Goal: Information Seeking & Learning: Learn about a topic

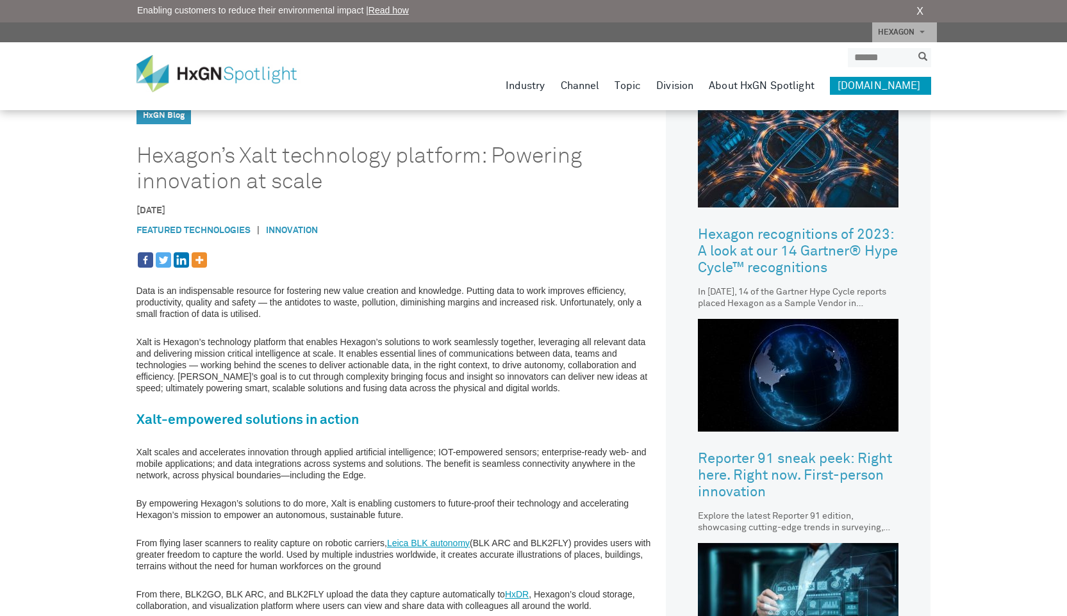
scroll to position [407, 0]
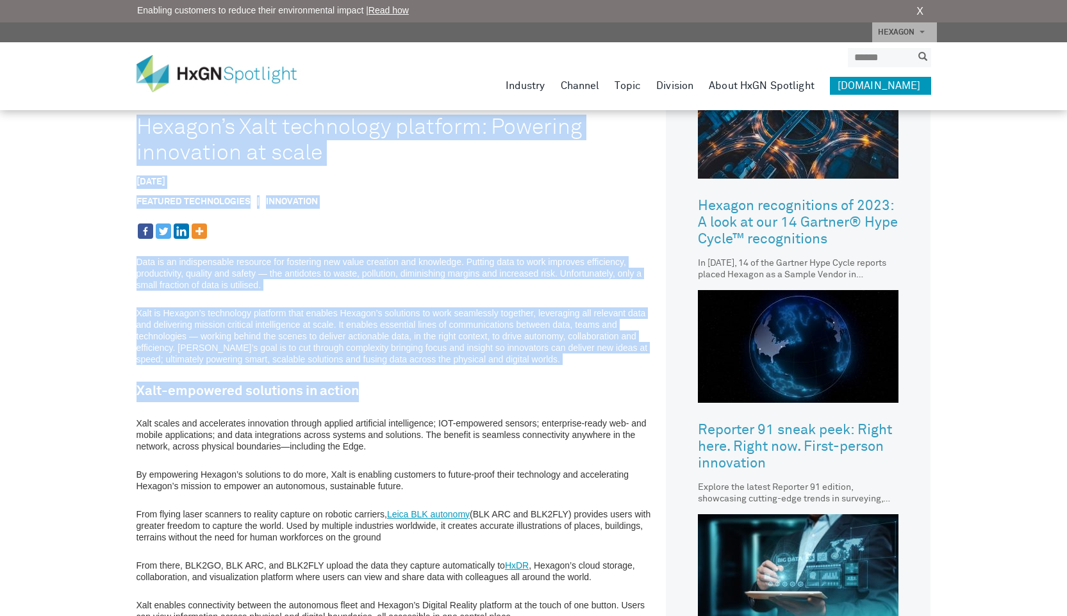
drag, startPoint x: 132, startPoint y: 310, endPoint x: 563, endPoint y: 395, distance: 439.4
click at [563, 395] on div "HxGN SPOTLIGHT > HxGN Blog > Hexagon’s Xalt technology platform: Powering innov…" at bounding box center [533, 207] width 1067 height 1229
click at [563, 396] on h2 "Xalt-empowered solutions in action" at bounding box center [397, 392] width 523 height 20
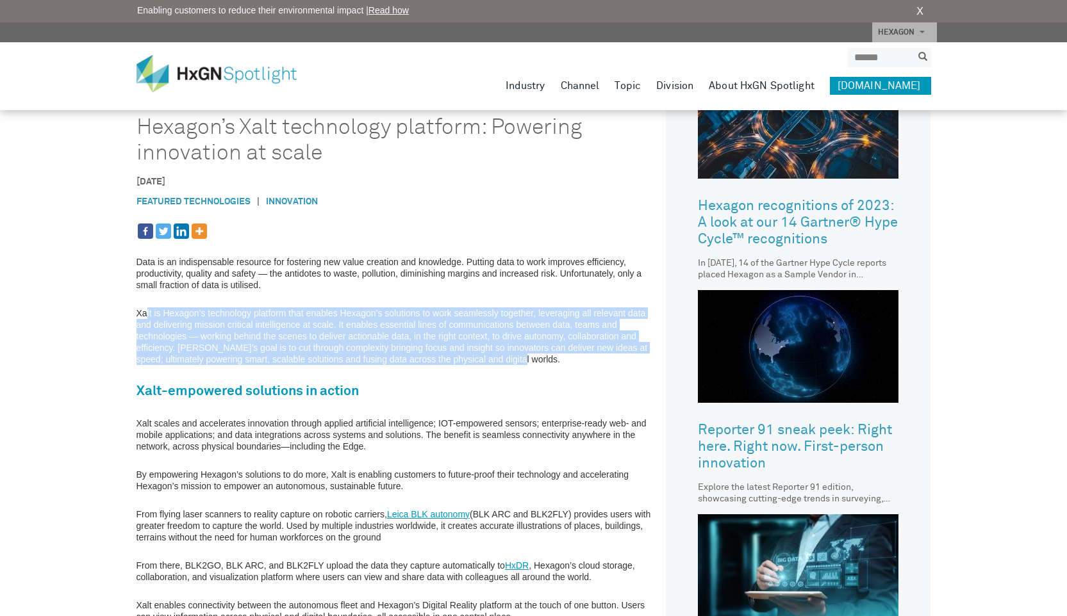
drag, startPoint x: 494, startPoint y: 356, endPoint x: 145, endPoint y: 309, distance: 352.3
click at [145, 309] on p "Xalt is Hexagon’s technology platform that enables Hexagon’s solutions to work …" at bounding box center [397, 336] width 523 height 58
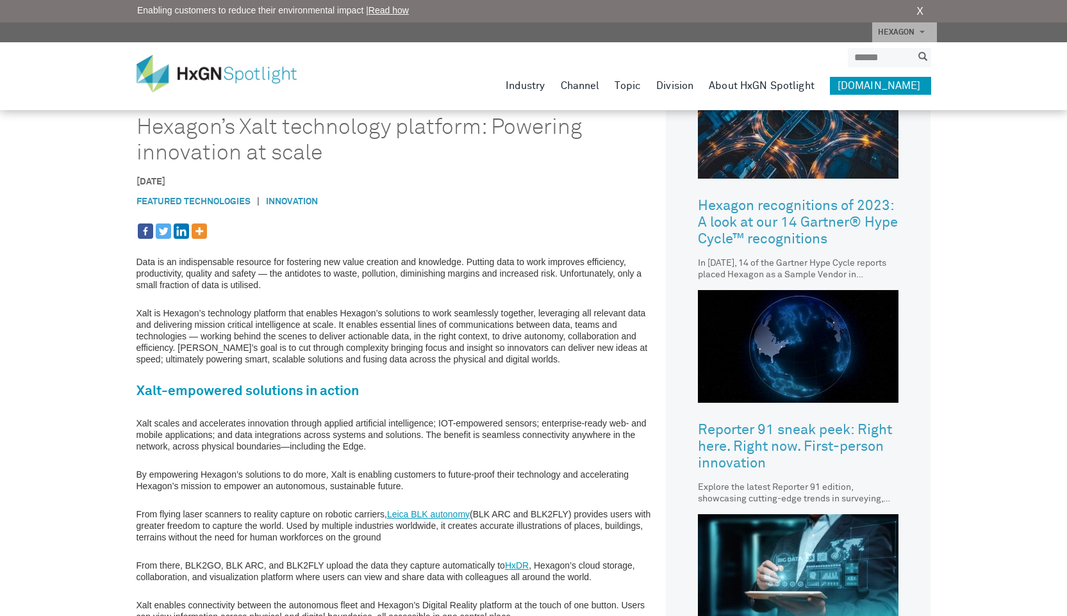
click at [136, 308] on p "Xalt is Hexagon’s technology platform that enables Hexagon’s solutions to work …" at bounding box center [397, 336] width 523 height 58
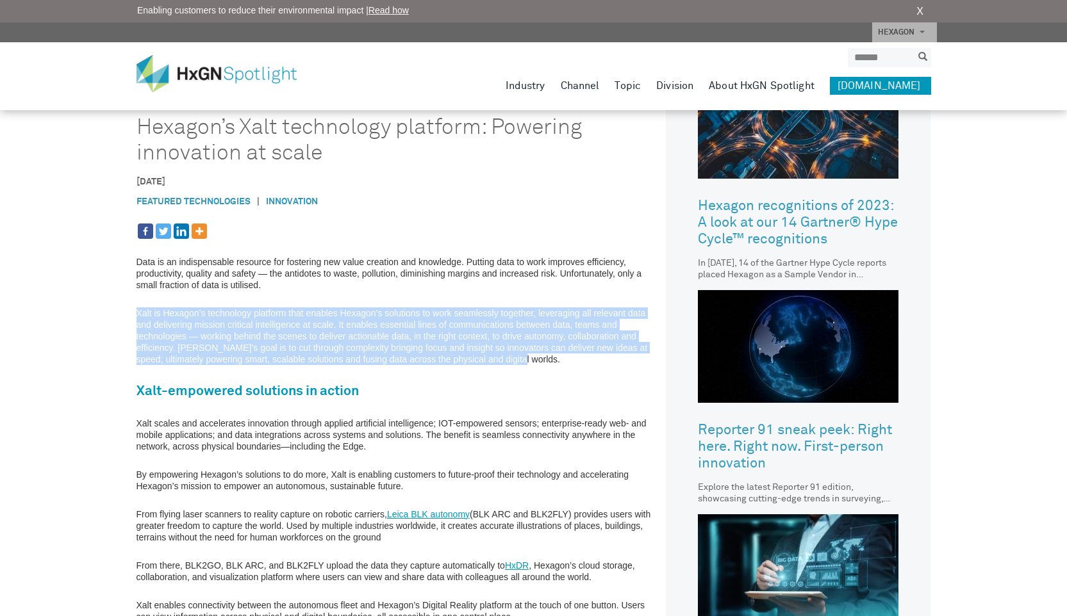
drag, startPoint x: 138, startPoint y: 309, endPoint x: 505, endPoint y: 365, distance: 371.4
click at [505, 365] on p "Xalt is Hexagon’s technology platform that enables Hexagon’s solutions to work …" at bounding box center [397, 336] width 523 height 58
copy p "Xalt is Hexagon’s technology platform that enables Hexagon’s solutions to work …"
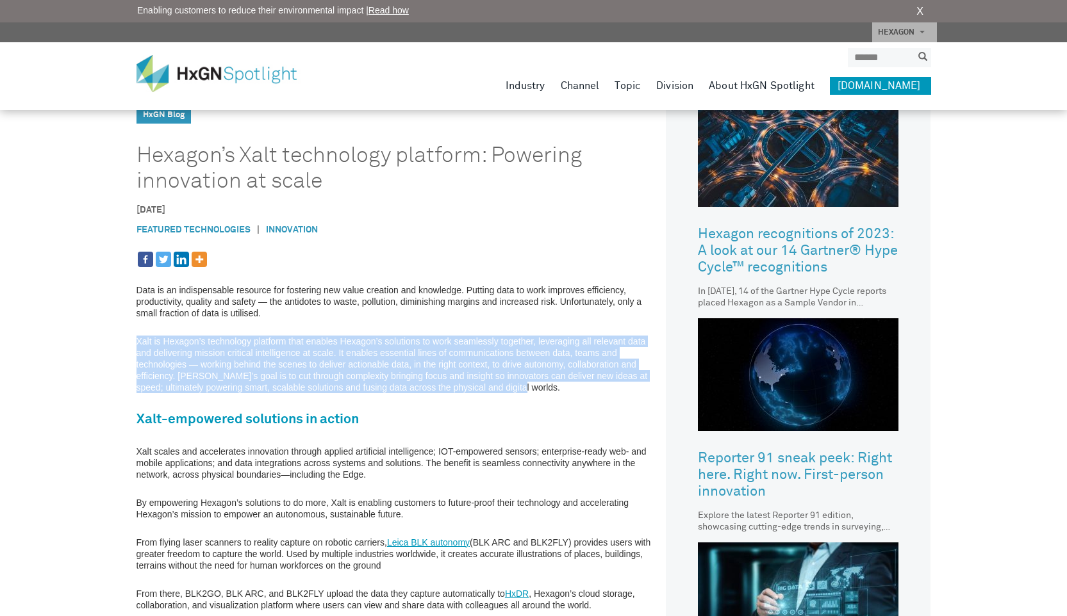
scroll to position [357, 0]
